Goal: Information Seeking & Learning: Learn about a topic

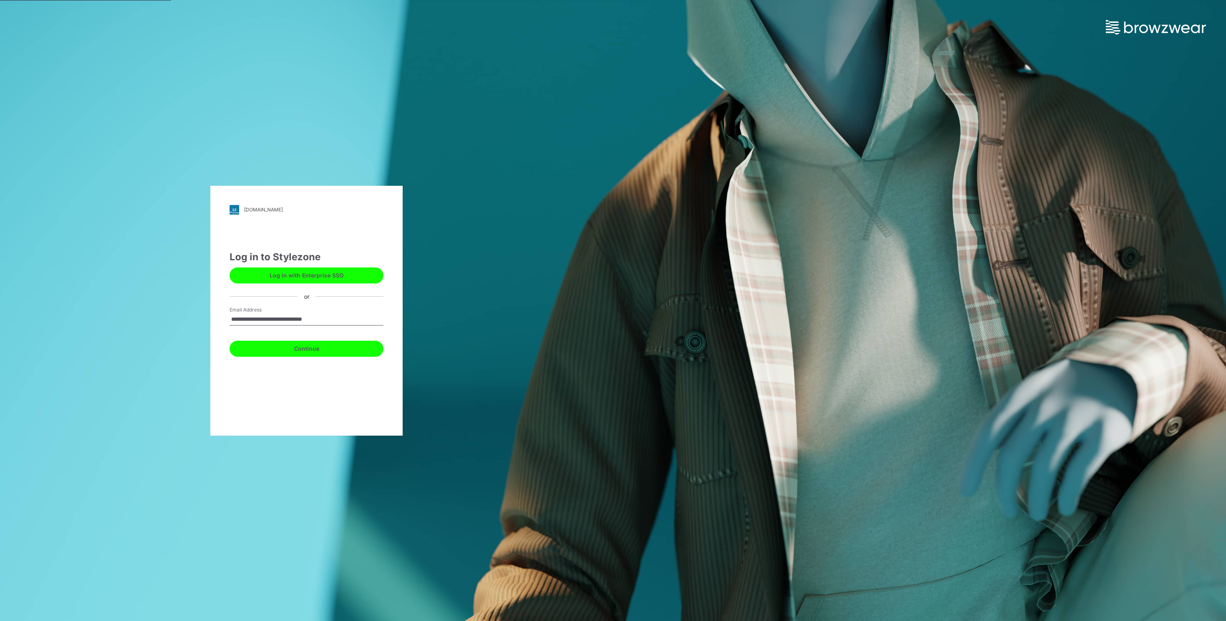
click at [297, 345] on button "Continue" at bounding box center [307, 349] width 154 height 16
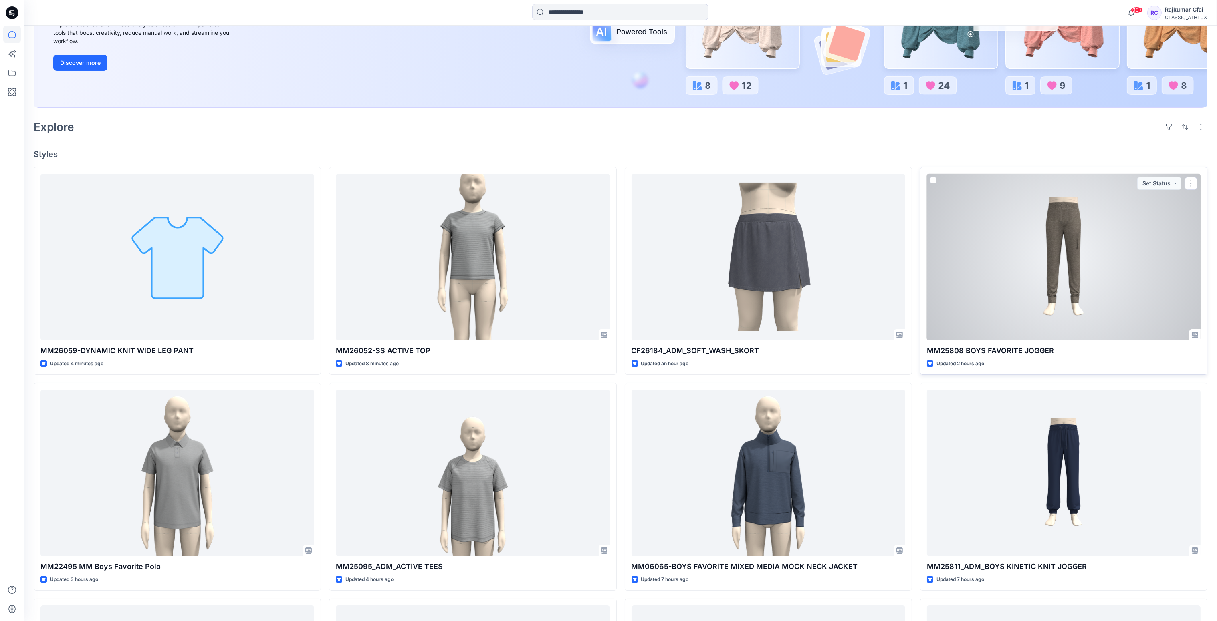
scroll to position [240, 0]
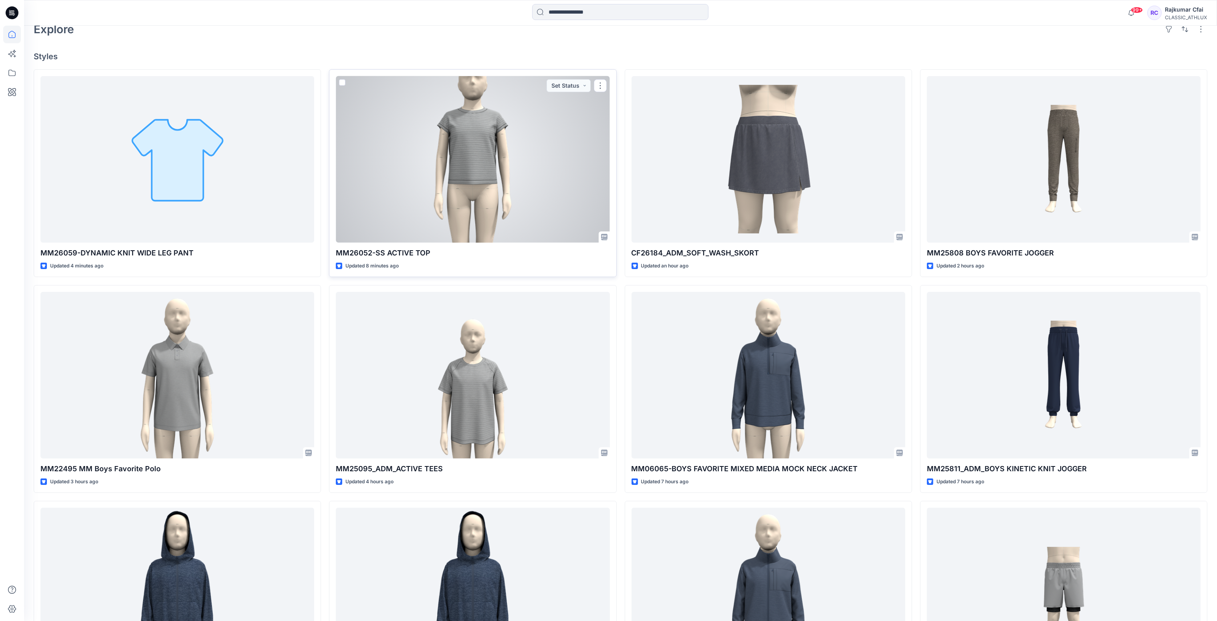
click at [514, 144] on div at bounding box center [473, 159] width 274 height 167
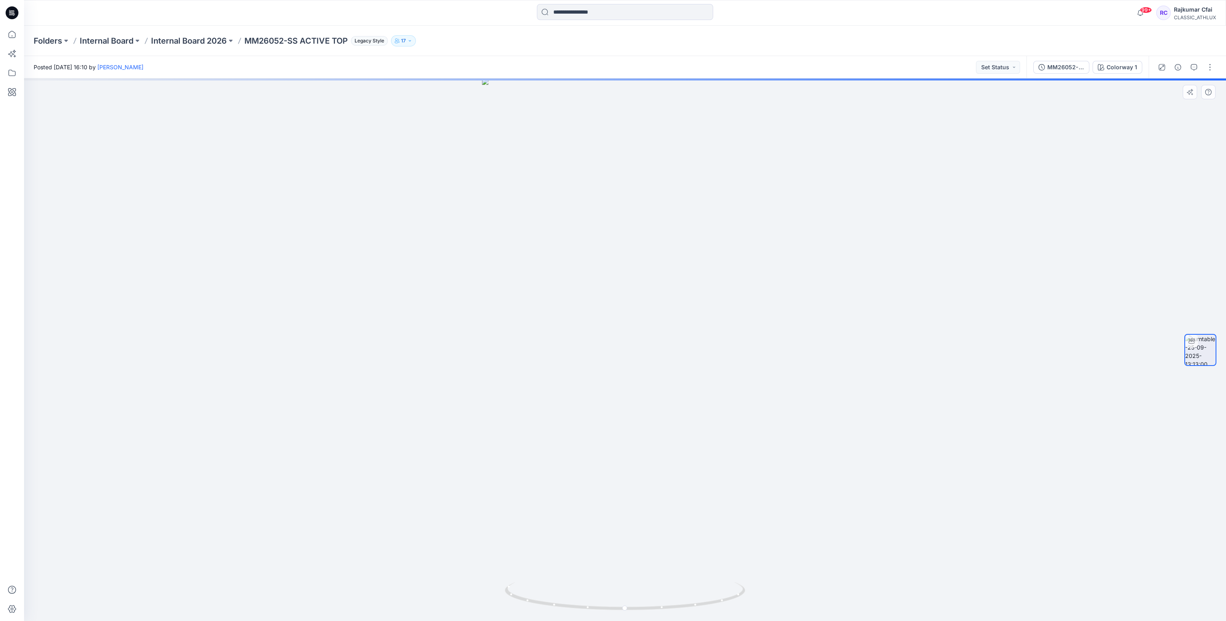
click at [280, 229] on div at bounding box center [625, 350] width 1202 height 543
click at [12, 15] on icon at bounding box center [12, 12] width 13 height 13
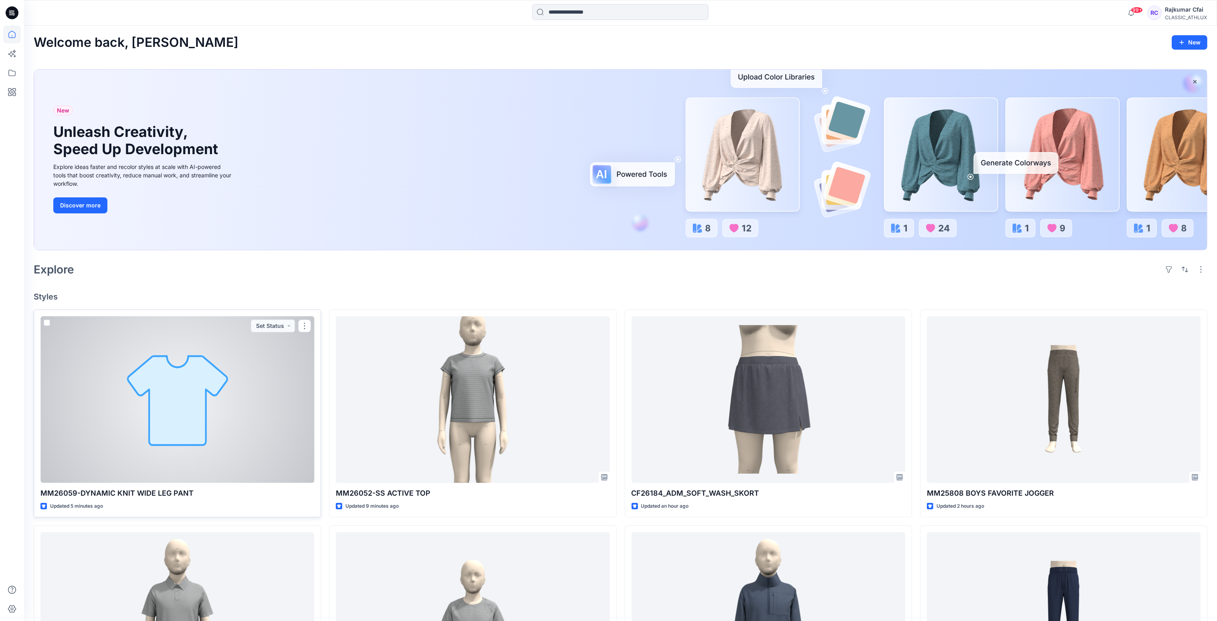
click at [170, 407] on div at bounding box center [177, 400] width 274 height 167
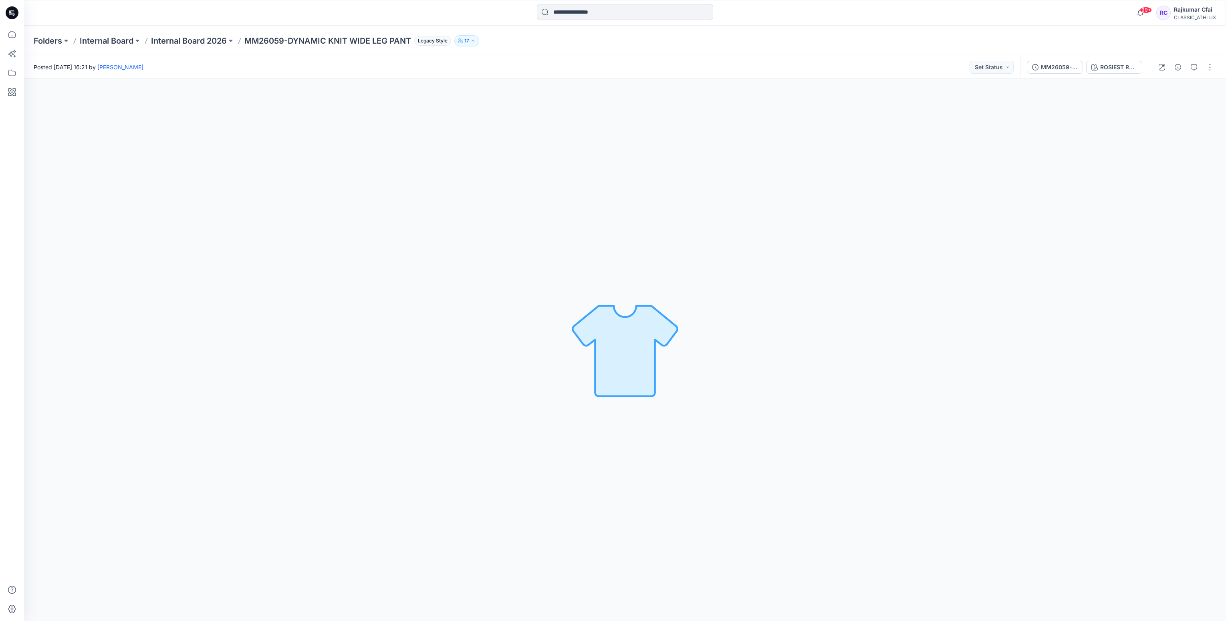
click at [682, 256] on div "ROSIEST ROUGH Loading... Material Properties Loading..." at bounding box center [625, 350] width 1202 height 543
drag, startPoint x: 684, startPoint y: 218, endPoint x: 686, endPoint y: 213, distance: 5.4
click at [686, 217] on div "ROSIEST ROUGH Loading... Material Properties Loading..." at bounding box center [625, 350] width 1202 height 543
click at [14, 14] on icon at bounding box center [12, 12] width 13 height 13
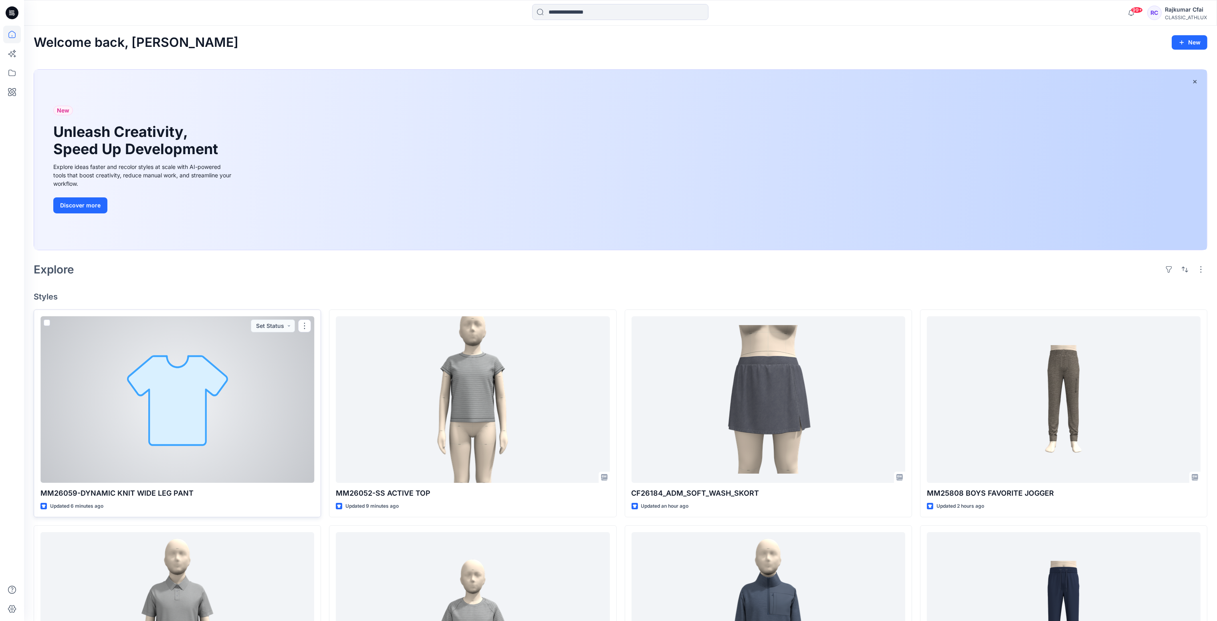
click at [214, 406] on div at bounding box center [177, 400] width 274 height 167
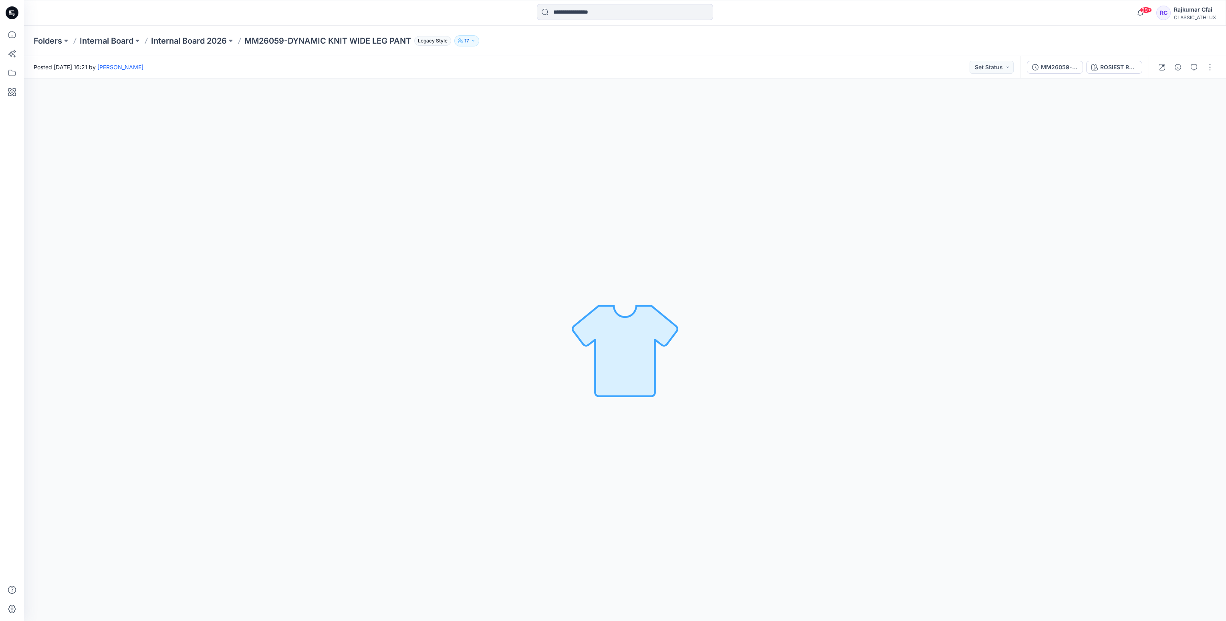
click at [12, 14] on icon at bounding box center [12, 12] width 13 height 13
